Goal: Transaction & Acquisition: Purchase product/service

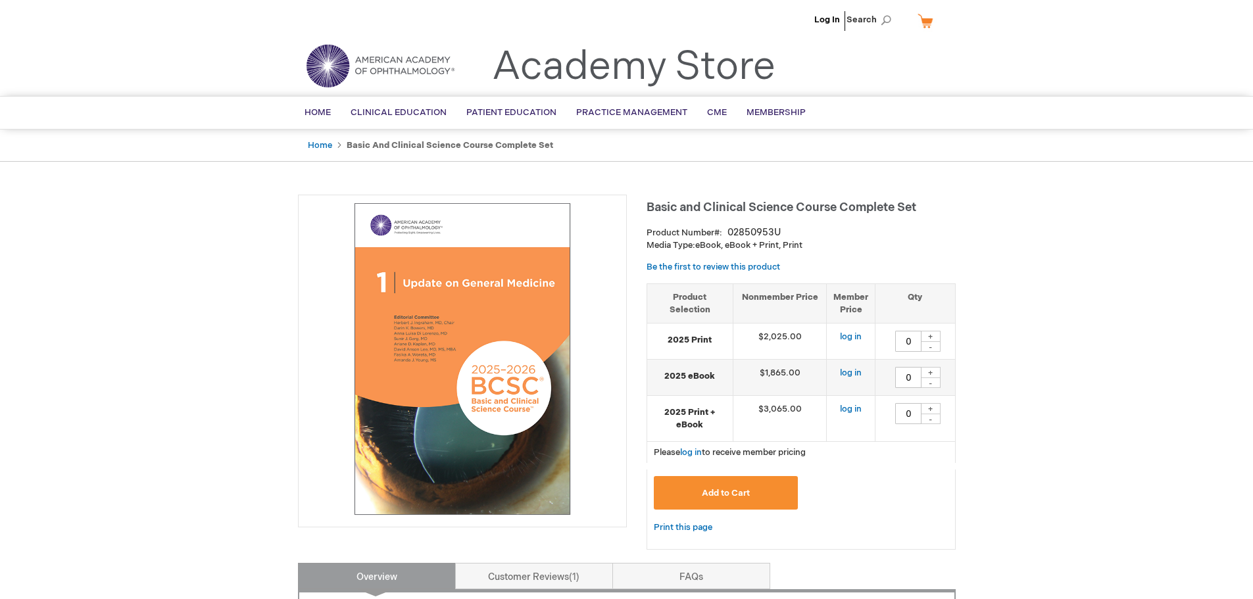
scroll to position [66, 0]
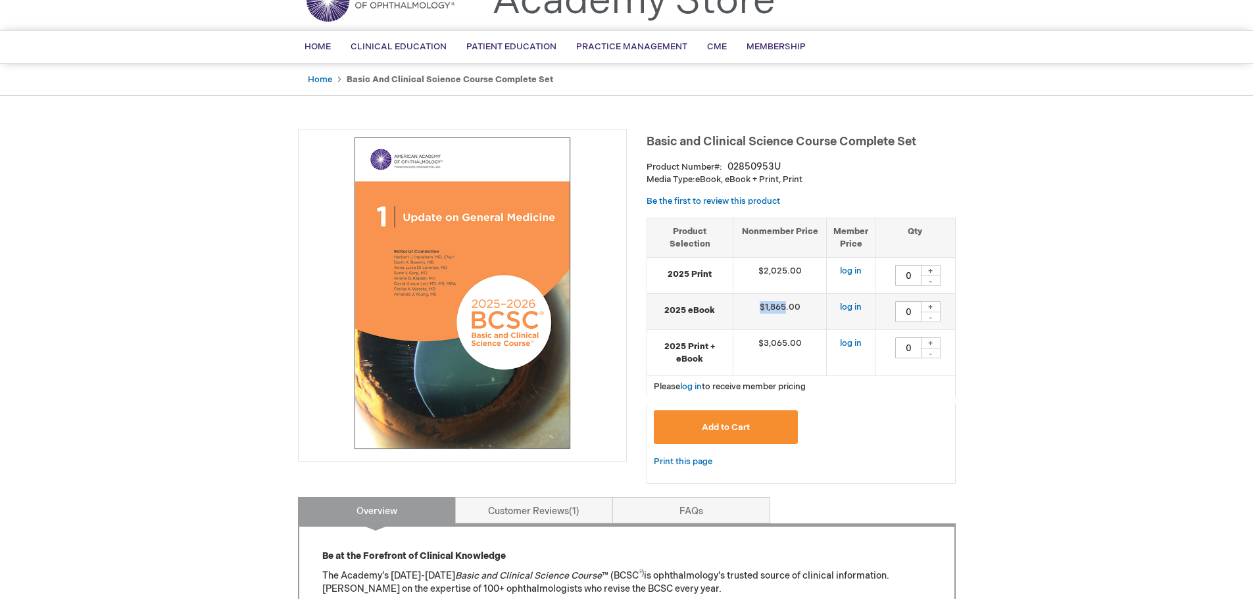
drag, startPoint x: 755, startPoint y: 306, endPoint x: 787, endPoint y: 306, distance: 31.6
click at [787, 306] on td "$1,865.00" at bounding box center [780, 312] width 94 height 36
copy td "$1,865"
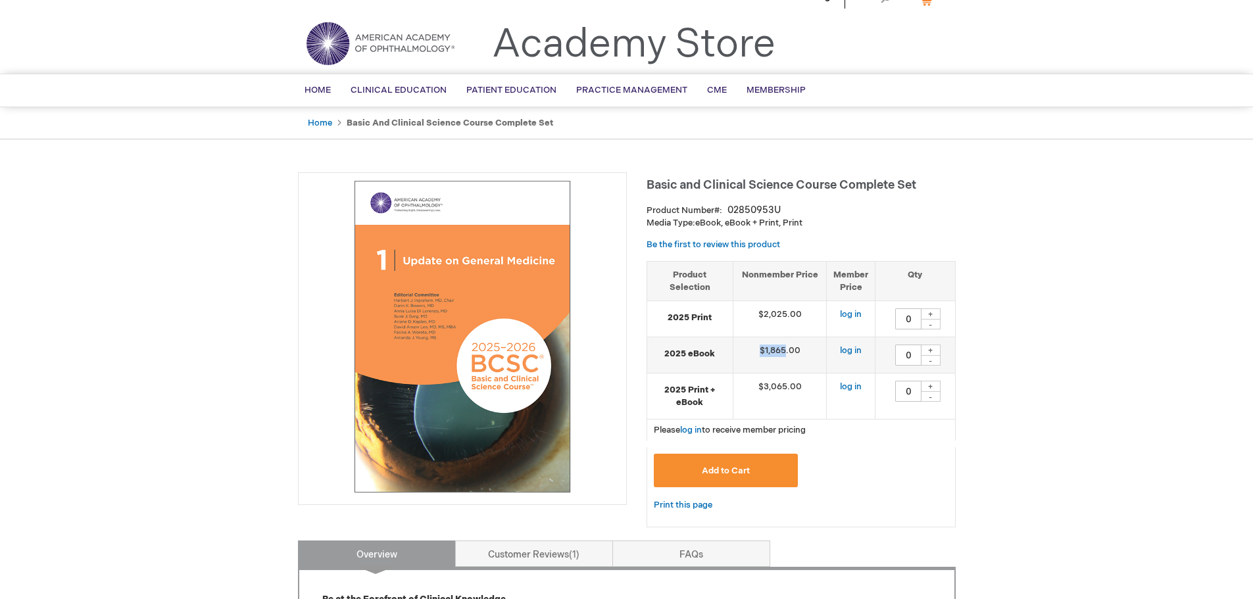
scroll to position [0, 0]
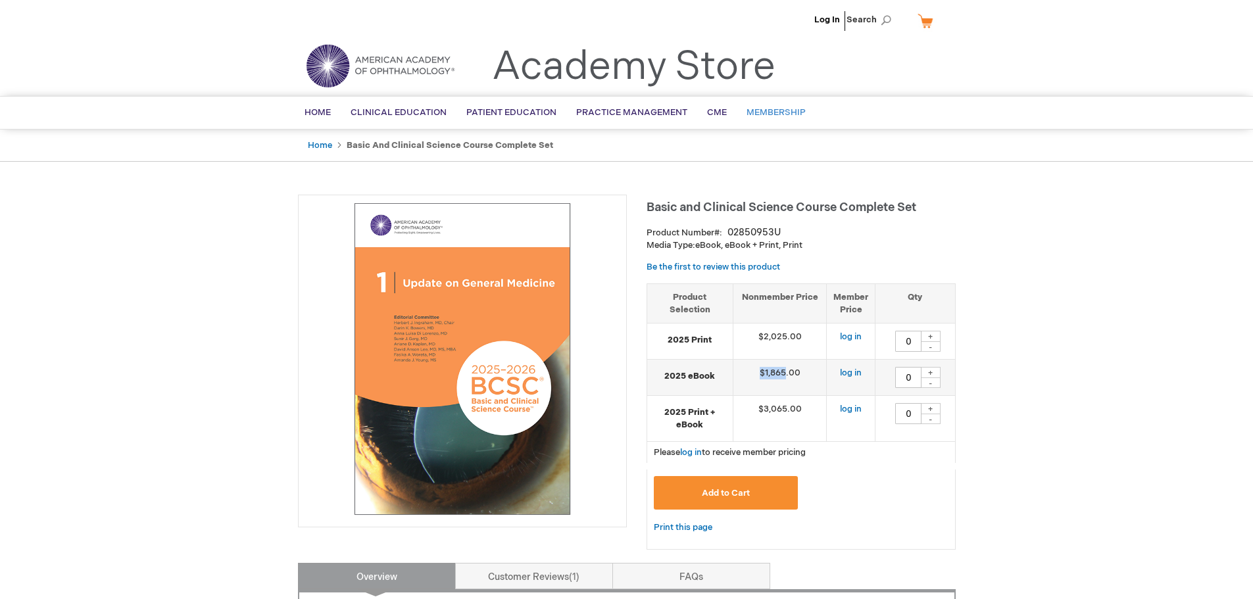
click at [772, 114] on span "Membership" at bounding box center [776, 112] width 59 height 11
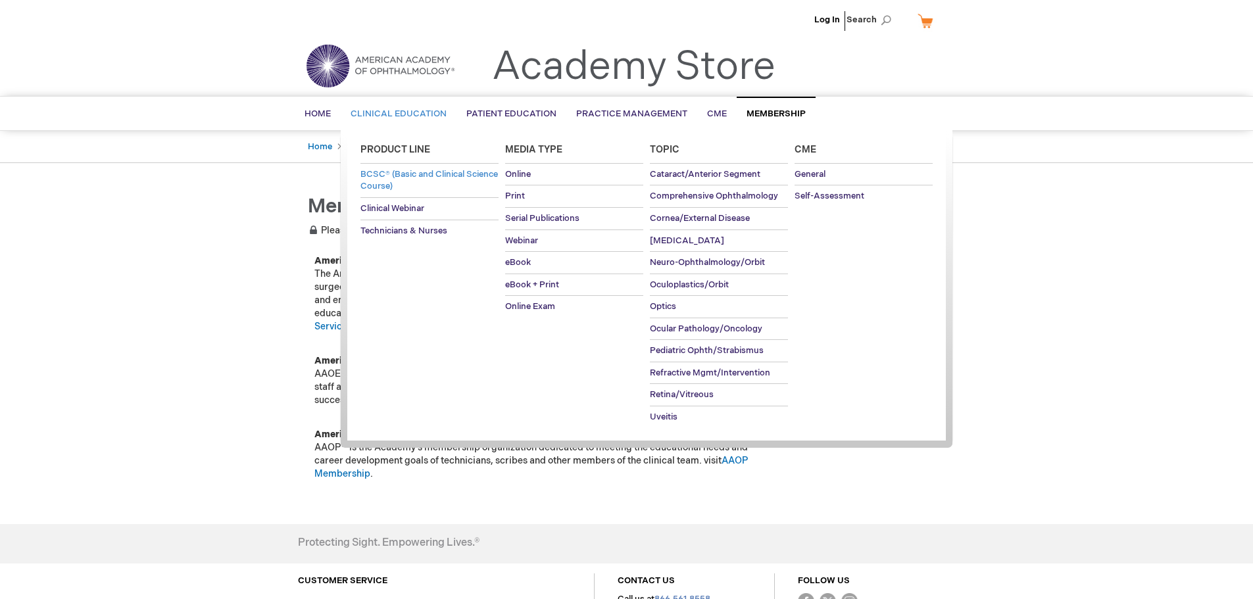
click at [401, 174] on span "BCSC® (Basic and Clinical Science Course)" at bounding box center [430, 180] width 138 height 23
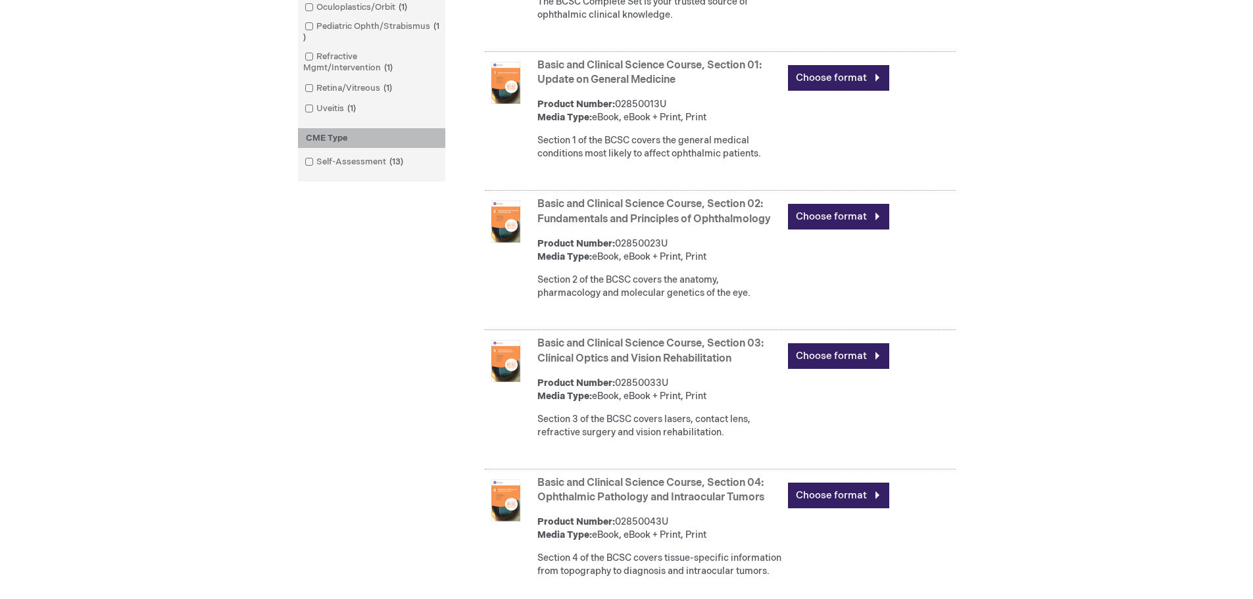
scroll to position [790, 0]
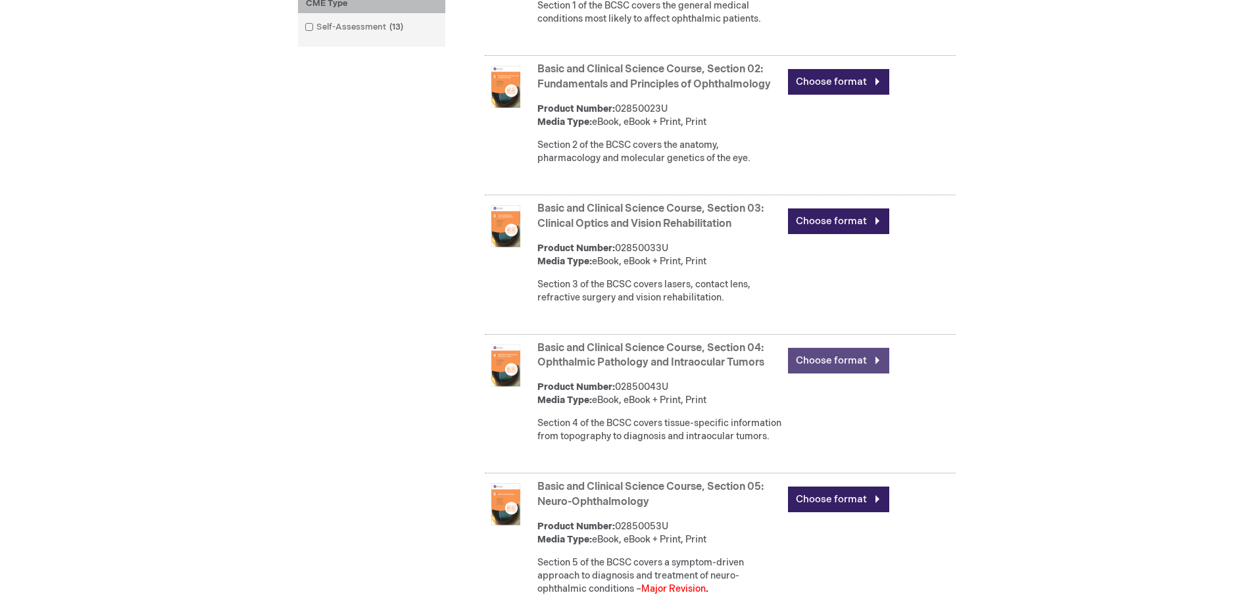
click at [866, 374] on link "Choose format" at bounding box center [838, 361] width 101 height 26
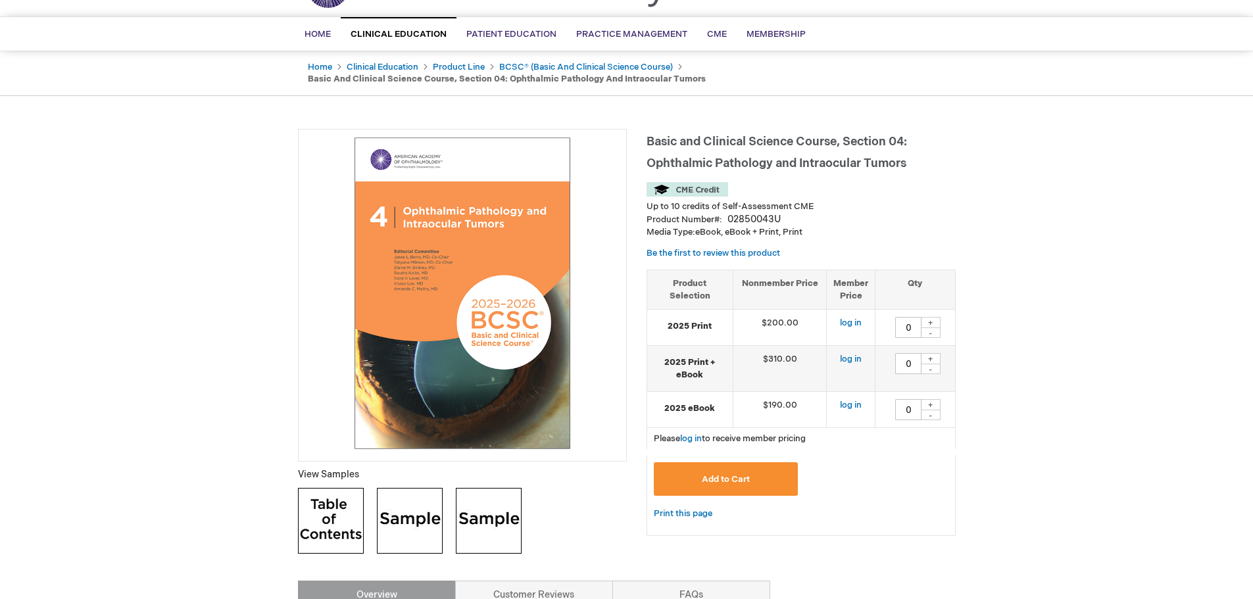
scroll to position [197, 0]
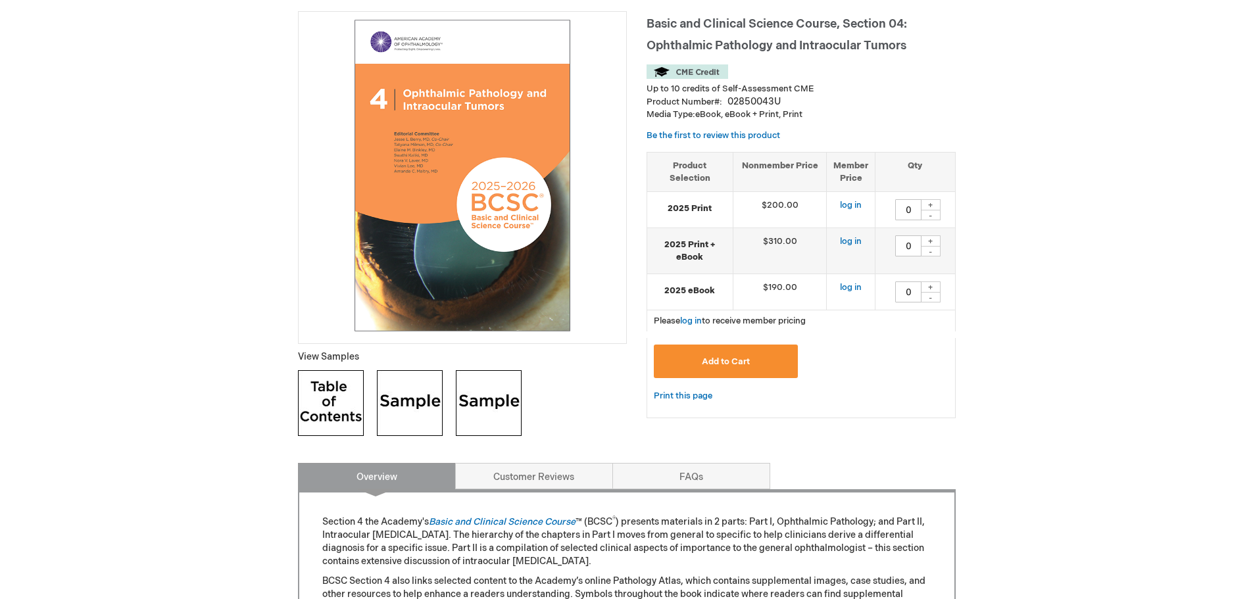
click at [418, 426] on img at bounding box center [410, 403] width 66 height 66
